Goal: Check status: Check status

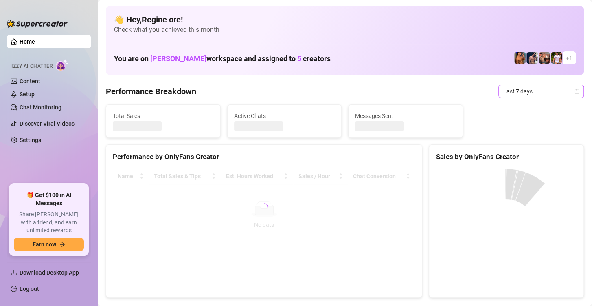
click at [545, 92] on span "Last 7 days" at bounding box center [541, 91] width 76 height 12
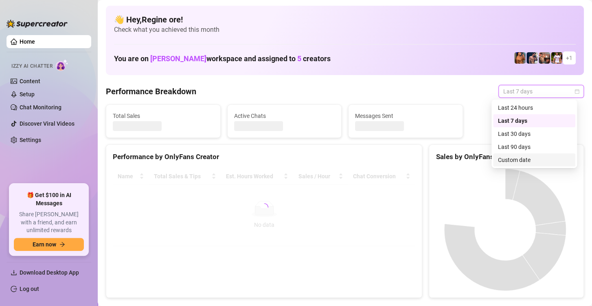
click at [519, 159] on div "Custom date" at bounding box center [534, 159] width 73 height 9
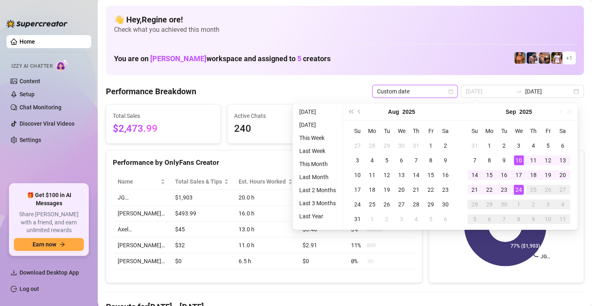
type input "[DATE]"
click at [516, 186] on div "24" at bounding box center [519, 190] width 10 height 10
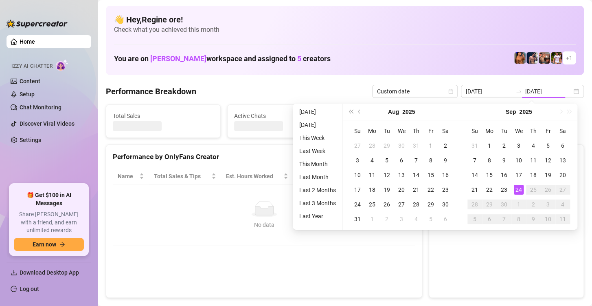
type input "[DATE]"
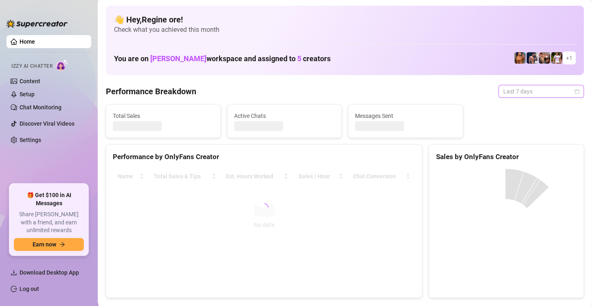
click at [521, 91] on span "Last 7 days" at bounding box center [541, 91] width 76 height 12
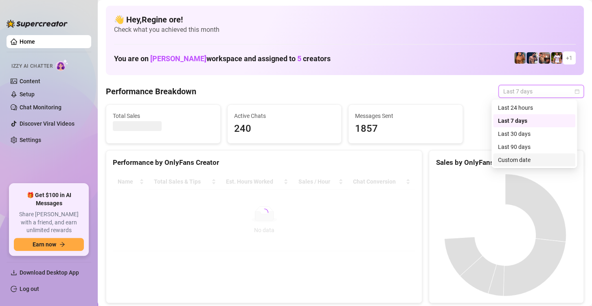
click at [526, 160] on div "Custom date" at bounding box center [534, 159] width 73 height 9
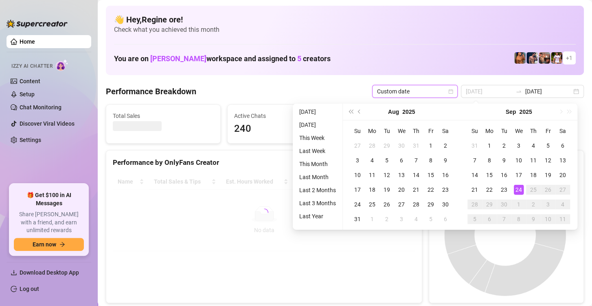
click at [518, 189] on div "24" at bounding box center [519, 190] width 10 height 10
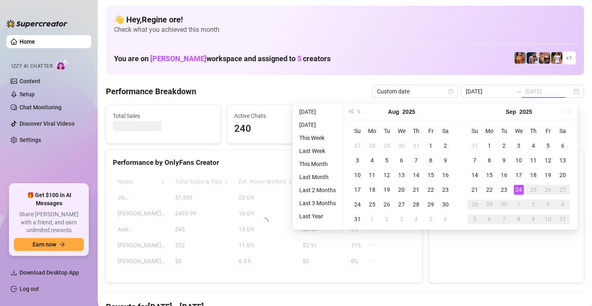
click at [518, 189] on div "24" at bounding box center [519, 190] width 10 height 10
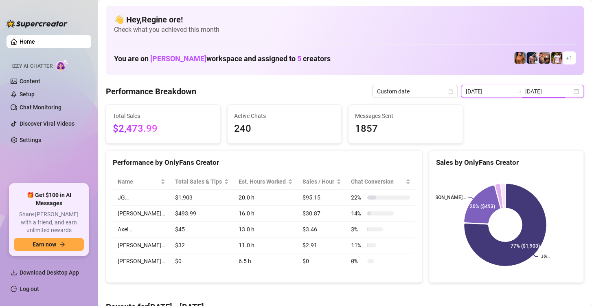
click at [493, 89] on input "[DATE]" at bounding box center [489, 91] width 46 height 9
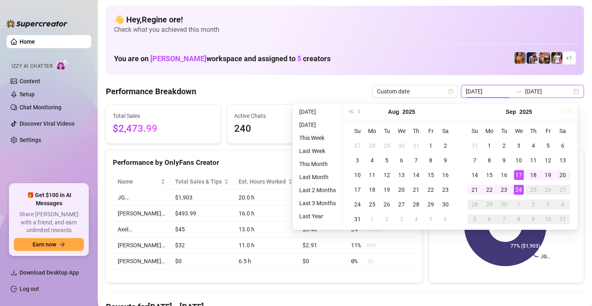
type input "[DATE]"
click at [522, 192] on div "24" at bounding box center [519, 190] width 10 height 10
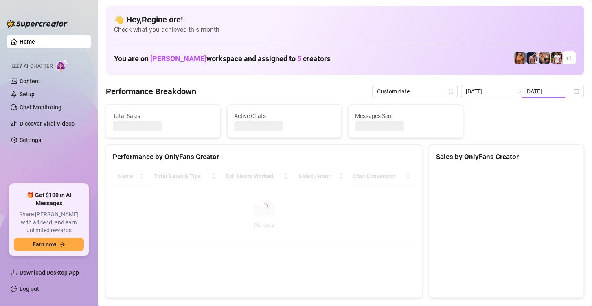
type input "[DATE]"
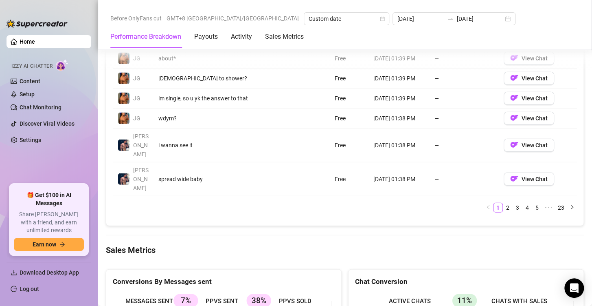
scroll to position [978, 0]
